Goal: Find specific page/section: Find specific page/section

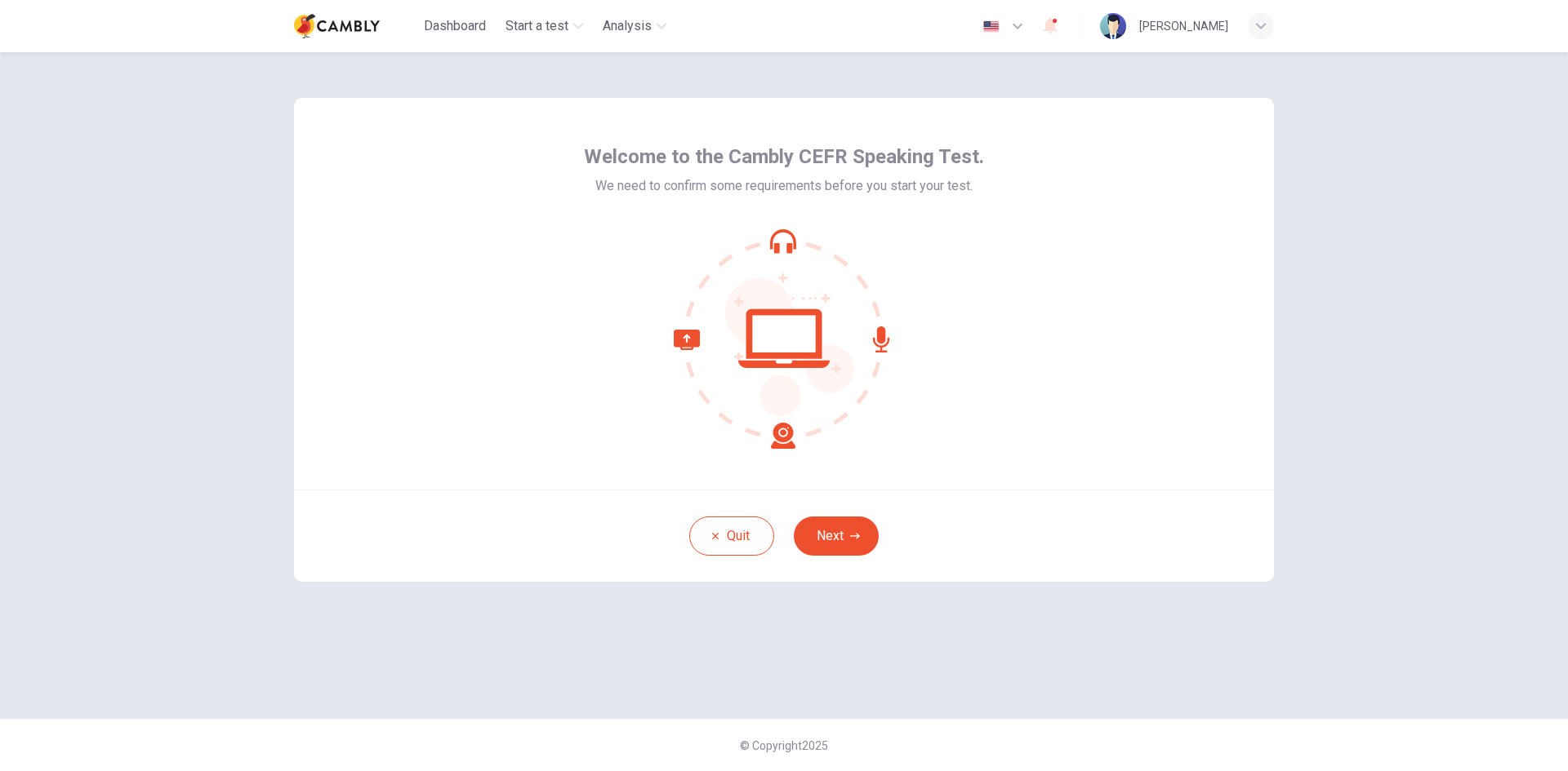
drag, startPoint x: 744, startPoint y: 531, endPoint x: 615, endPoint y: 421, distance: 169.5
click at [636, 496] on div "Quit Next" at bounding box center [784, 536] width 980 height 92
click at [640, 27] on span "Analysis" at bounding box center [626, 26] width 49 height 20
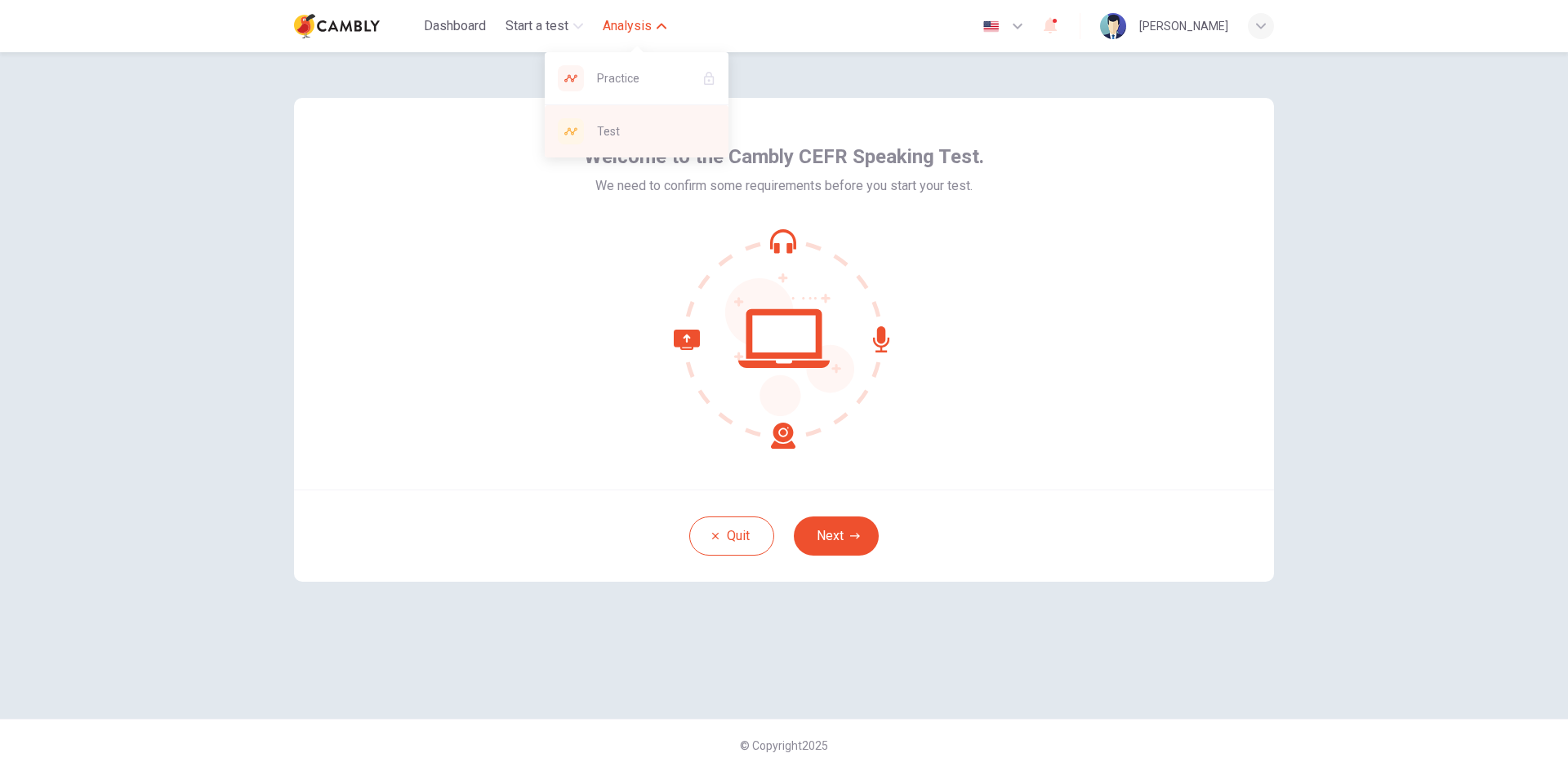
click at [615, 138] on span "Test" at bounding box center [655, 132] width 119 height 20
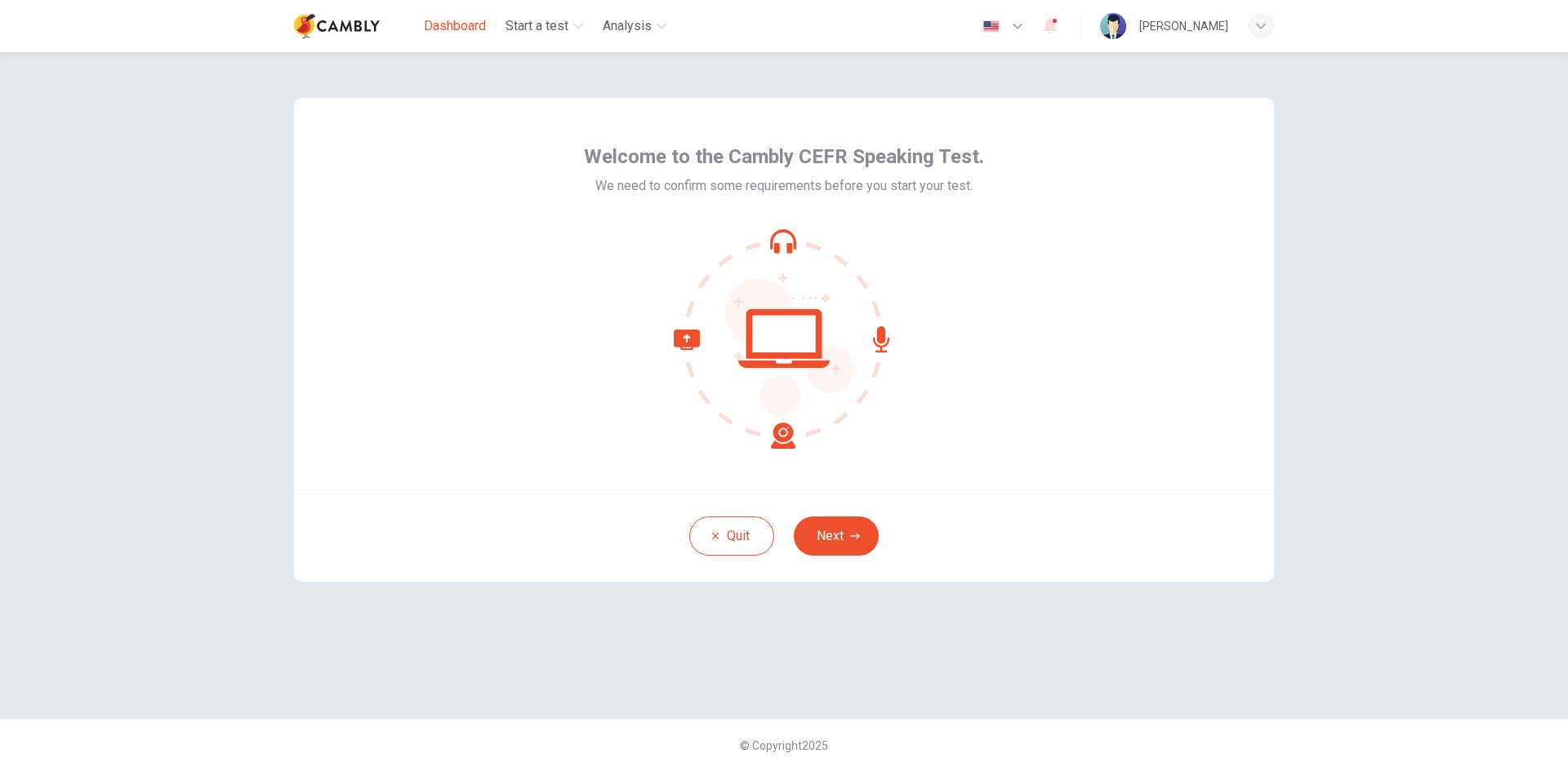
click at [449, 24] on span "Dashboard" at bounding box center [455, 26] width 62 height 20
